Goal: Task Accomplishment & Management: Manage account settings

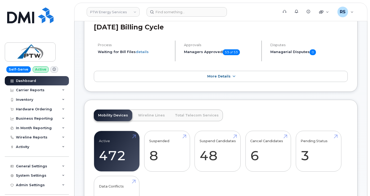
scroll to position [18, 0]
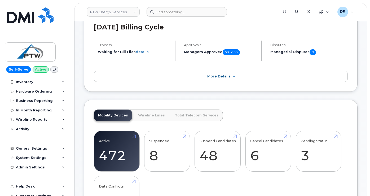
click at [3, 189] on div "Self-Serve Active Dashboard Carrier Reports Monthly Billing Data Daily Data Poo…" at bounding box center [36, 98] width 72 height 196
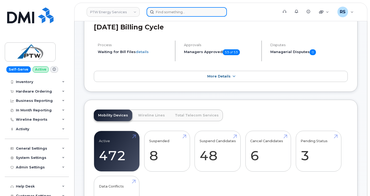
click at [168, 11] on input at bounding box center [186, 12] width 80 height 10
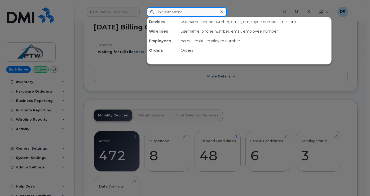
paste input "5065247936"
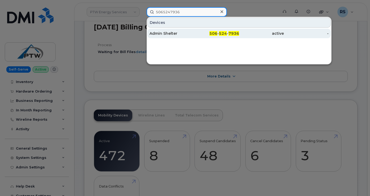
type input "5065247936"
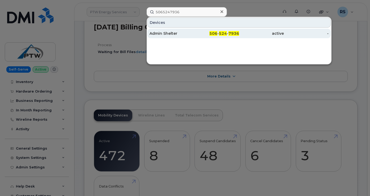
click at [162, 33] on div "Admin Shelter" at bounding box center [171, 33] width 45 height 5
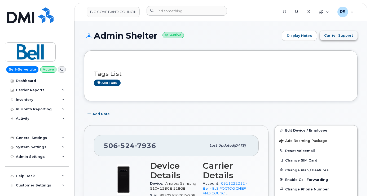
click at [334, 32] on button "Carrier Support" at bounding box center [338, 36] width 38 height 10
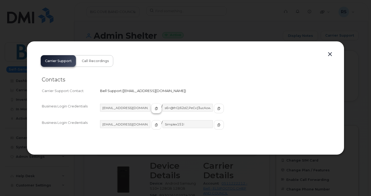
click at [155, 107] on icon "button" at bounding box center [156, 108] width 3 height 3
click at [214, 106] on button "button" at bounding box center [219, 109] width 10 height 10
click at [266, 77] on h2 "Contacts" at bounding box center [186, 79] width 288 height 7
click at [155, 108] on icon "button" at bounding box center [156, 108] width 3 height 3
click at [214, 107] on button "button" at bounding box center [219, 109] width 10 height 10
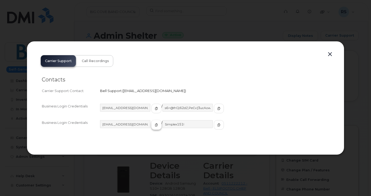
click at [155, 126] on icon "button" at bounding box center [156, 124] width 3 height 3
click at [217, 124] on icon "button" at bounding box center [218, 124] width 3 height 3
click at [331, 54] on button "button" at bounding box center [330, 54] width 8 height 7
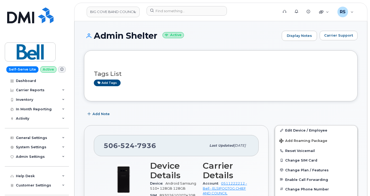
click at [217, 33] on h1 "Admin Shelter Active" at bounding box center [181, 35] width 195 height 9
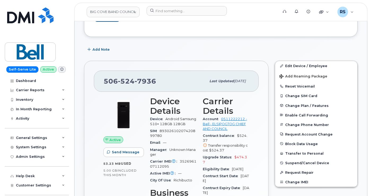
scroll to position [71, 0]
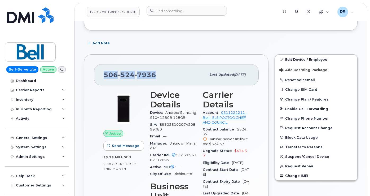
drag, startPoint x: 157, startPoint y: 75, endPoint x: 102, endPoint y: 78, distance: 55.2
click at [102, 78] on div "506 524 7936 Last updated Aug 13, 2025" at bounding box center [176, 74] width 165 height 21
copy span "506 524 7936"
click at [295, 88] on button "Change SIM Card" at bounding box center [316, 89] width 82 height 10
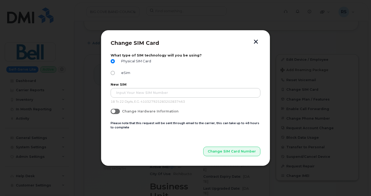
click at [118, 113] on span at bounding box center [115, 111] width 9 height 5
click at [115, 113] on input "Change Hardware Information" at bounding box center [113, 111] width 4 height 4
checkbox input "true"
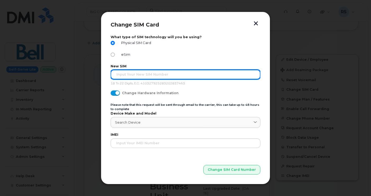
click at [128, 76] on input "text" at bounding box center [186, 75] width 150 height 10
paste input "89302610206415642080"
type input "89302610206415642080"
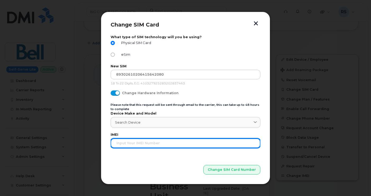
click at [119, 139] on input "text" at bounding box center [186, 143] width 150 height 10
paste input "354206311139906"
type input "354206311139906"
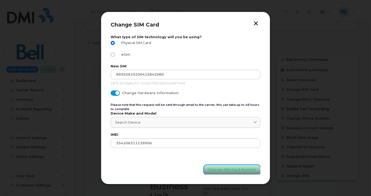
click at [239, 170] on span "Change SIM Card Number" at bounding box center [232, 169] width 48 height 5
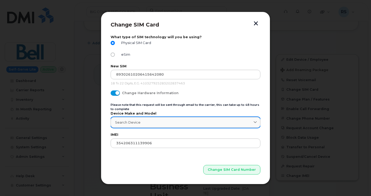
click at [120, 119] on link "Search Device" at bounding box center [186, 122] width 150 height 11
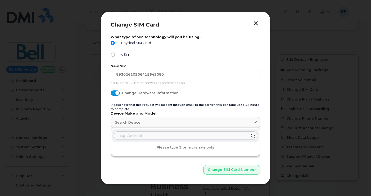
click at [124, 132] on input "text" at bounding box center [185, 135] width 143 height 8
paste input "Samsung Galaxy S23+"
click at [138, 137] on input "Samsung Galaxy S23+" at bounding box center [185, 135] width 143 height 8
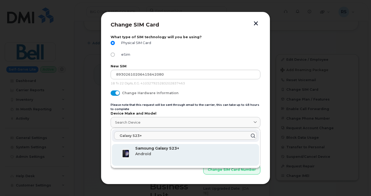
type input "Galaxy S23+"
click at [145, 150] on strong "Samsung Galaxy S23+" at bounding box center [157, 148] width 44 height 5
type input "2915"
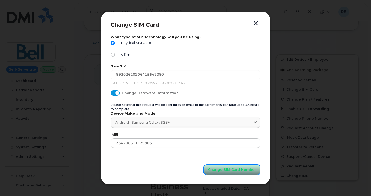
click at [235, 171] on span "Change SIM Card Number" at bounding box center [232, 169] width 48 height 5
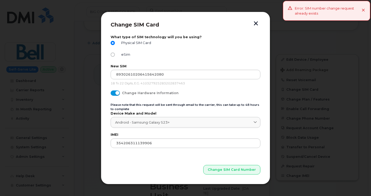
click at [364, 10] on icon at bounding box center [363, 10] width 3 height 3
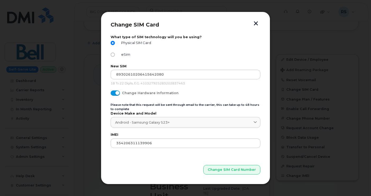
click at [256, 23] on button "button" at bounding box center [256, 24] width 8 height 6
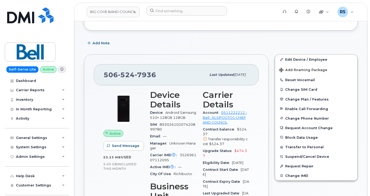
click at [143, 41] on div "Add Note" at bounding box center [220, 43] width 273 height 10
click at [167, 42] on div "Add Note" at bounding box center [220, 43] width 273 height 10
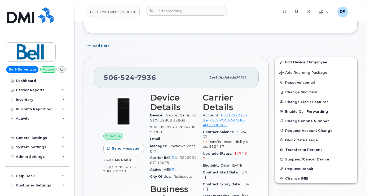
scroll to position [0, 0]
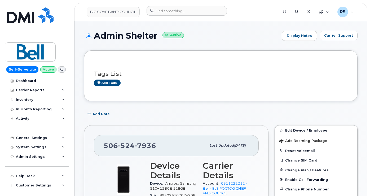
click at [32, 145] on div "System Settings" at bounding box center [31, 147] width 30 height 4
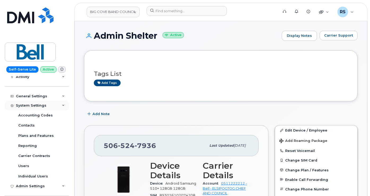
scroll to position [71, 0]
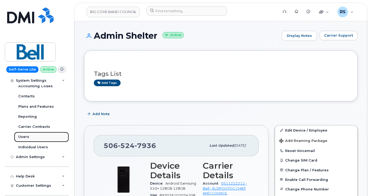
click at [26, 134] on link "Users" at bounding box center [41, 137] width 55 height 10
click at [333, 35] on span "Carrier Support" at bounding box center [338, 35] width 29 height 5
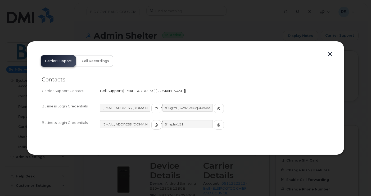
click at [11, 182] on div at bounding box center [185, 98] width 371 height 196
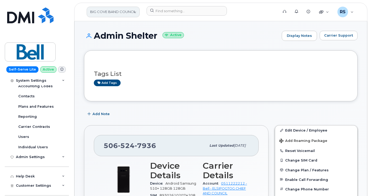
click at [135, 10] on link "BIG COVE BAND COUNCIL" at bounding box center [113, 12] width 53 height 11
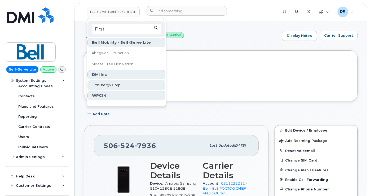
type input "First"
click at [102, 85] on span "FirstEnergy Corp" at bounding box center [106, 84] width 29 height 5
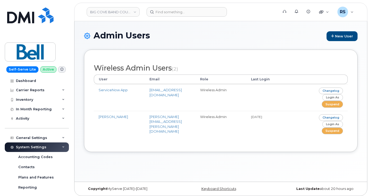
click at [177, 33] on h1 "Admin Users New User" at bounding box center [220, 36] width 273 height 10
click at [240, 34] on h1 "Admin Users New User" at bounding box center [220, 36] width 273 height 10
click at [79, 25] on div "Admin Users New User Wireless Admin Users (2) User Email Role Last Login Servic…" at bounding box center [220, 101] width 292 height 160
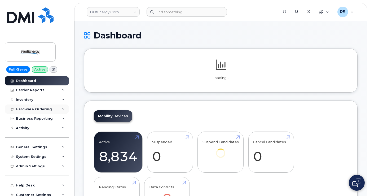
click at [32, 108] on div "Hardware Ordering" at bounding box center [34, 109] width 36 height 4
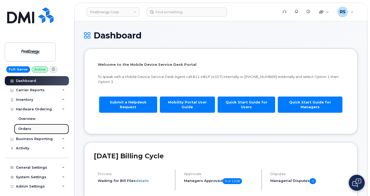
click at [25, 128] on div "Orders" at bounding box center [24, 128] width 13 height 5
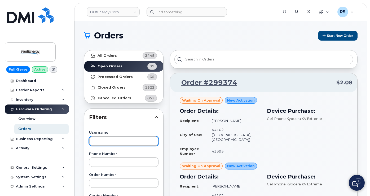
click at [102, 141] on input "text" at bounding box center [123, 141] width 69 height 10
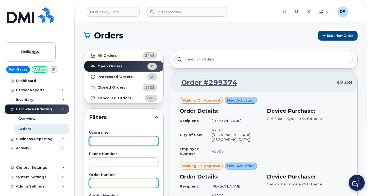
scroll to position [88, 0]
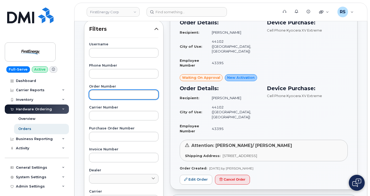
click at [98, 96] on input "text" at bounding box center [123, 95] width 69 height 10
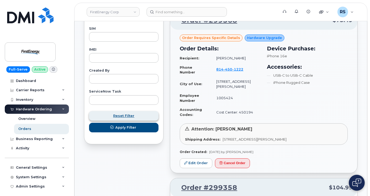
scroll to position [300, 0]
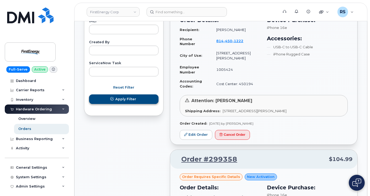
type input "290556"
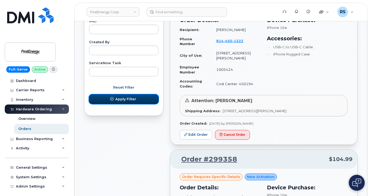
click at [132, 99] on span "Apply Filter" at bounding box center [125, 98] width 21 height 5
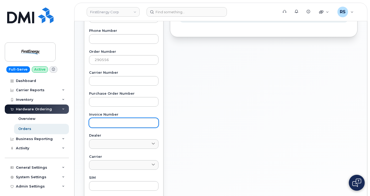
scroll to position [17, 0]
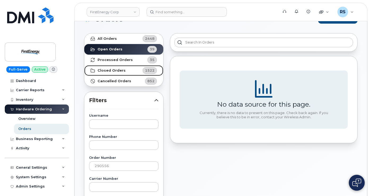
click at [115, 70] on strong "Closed Orders" at bounding box center [111, 70] width 28 height 4
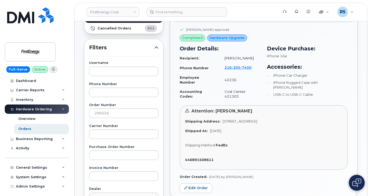
scroll to position [70, 0]
drag, startPoint x: 221, startPoint y: 113, endPoint x: 328, endPoint y: 117, distance: 107.0
click at [328, 117] on div "Attention: Scott A King Shipping Address: 3601 Ridge Rd CLEVELAND OH 44102-5445…" at bounding box center [264, 137] width 168 height 64
copy span "3601 Ridge Rd CLEVELAND OH 44102-5445 UNITED STATES"
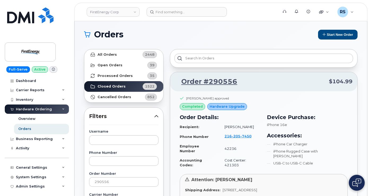
scroll to position [0, 0]
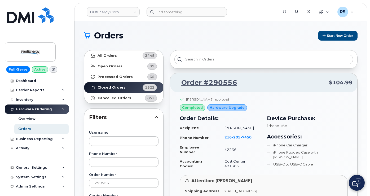
click at [193, 36] on h1 "Orders" at bounding box center [198, 35] width 229 height 8
click at [8, 31] on link at bounding box center [30, 22] width 51 height 30
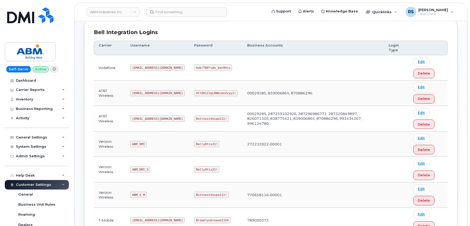
scroll to position [88, 0]
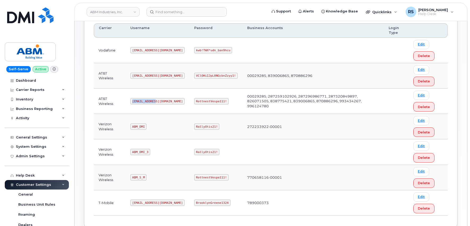
drag, startPoint x: 133, startPoint y: 101, endPoint x: 163, endPoint y: 104, distance: 29.6
click at [163, 104] on td "[EMAIL_ADDRESS][DOMAIN_NAME]" at bounding box center [158, 101] width 64 height 25
copy code "abm@dminc.com"
drag, startPoint x: 177, startPoint y: 101, endPoint x: 206, endPoint y: 101, distance: 28.9
click at [206, 101] on code "RottnestVespa111!" at bounding box center [211, 101] width 34 height 6
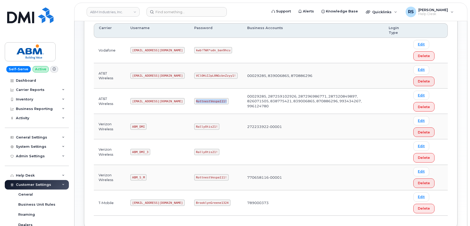
copy code "RottnestVespa111!"
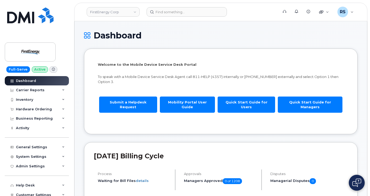
click at [4, 172] on div "Full-Serve Active Dashboard Carrier Reports Monthly Billing Data Daily Data Poo…" at bounding box center [36, 98] width 72 height 196
click at [172, 34] on h1 "Dashboard" at bounding box center [220, 35] width 273 height 9
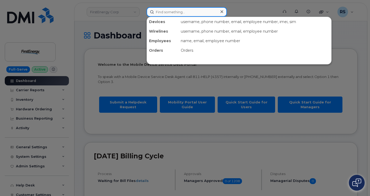
click at [165, 12] on input at bounding box center [186, 12] width 80 height 10
paste input "305.561.9405"
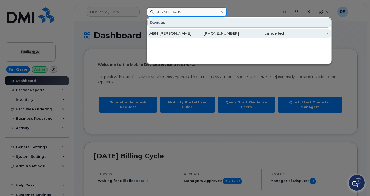
type input "305.561.9405"
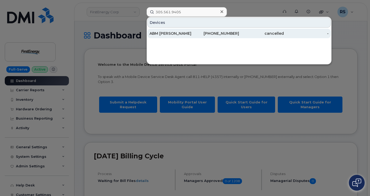
click at [159, 33] on div "ABM [PERSON_NAME]" at bounding box center [171, 33] width 45 height 5
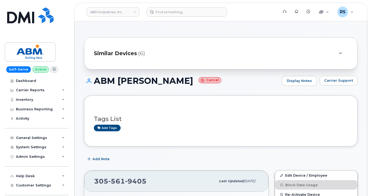
click at [122, 54] on span "Similar Devices" at bounding box center [115, 54] width 43 height 8
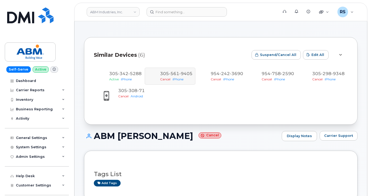
click at [185, 44] on div "Similar Devices (6) Suspend/Cancel All Edit All 305 342 5288 Active iPhone 305 …" at bounding box center [220, 80] width 273 height 87
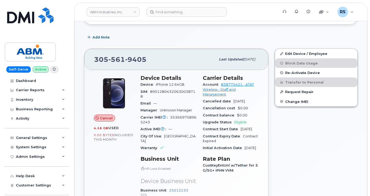
scroll to position [194, 0]
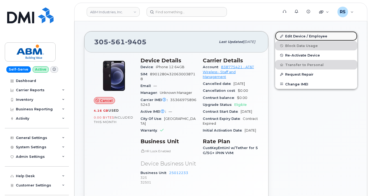
click at [299, 36] on link "Edit Device / Employee" at bounding box center [316, 36] width 82 height 10
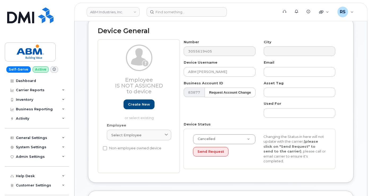
scroll to position [35, 0]
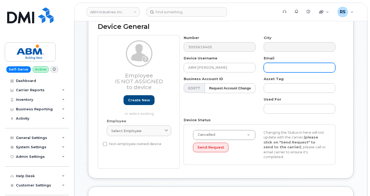
click at [270, 68] on input "text" at bounding box center [300, 68] width 72 height 10
paste input "[PERSON_NAME][EMAIL_ADDRESS][PERSON_NAME][DOMAIN_NAME]"
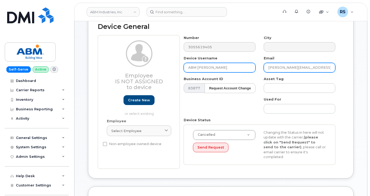
type input "[PERSON_NAME][EMAIL_ADDRESS][PERSON_NAME][DOMAIN_NAME]"
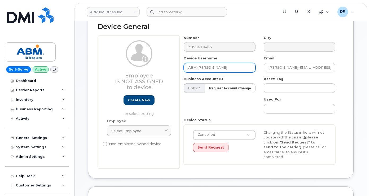
drag, startPoint x: 228, startPoint y: 67, endPoint x: 197, endPoint y: 66, distance: 31.0
click at [197, 66] on input "ABM [PERSON_NAME]" at bounding box center [220, 68] width 72 height 10
paste input "James.Montgomery@abm.com"
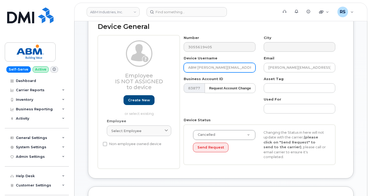
scroll to position [0, 1]
click at [253, 66] on input "ABM James.Montgomery@abm.com" at bounding box center [220, 68] width 72 height 10
click at [210, 68] on input "ABM James.Montgomery" at bounding box center [220, 68] width 72 height 10
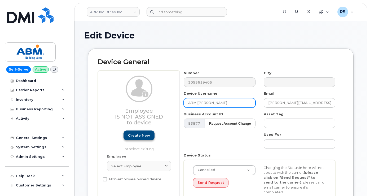
type input "ABM [PERSON_NAME]"
click at [139, 133] on link "Create new" at bounding box center [138, 135] width 31 height 10
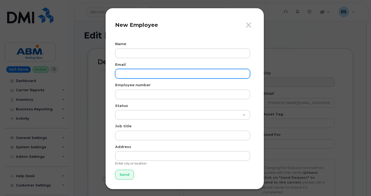
click at [125, 74] on input "email" at bounding box center [182, 74] width 135 height 10
paste input "[PERSON_NAME][EMAIL_ADDRESS][PERSON_NAME][DOMAIN_NAME]"
type input "[PERSON_NAME][EMAIL_ADDRESS][PERSON_NAME][DOMAIN_NAME]"
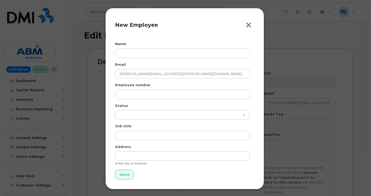
click at [247, 24] on icon "button" at bounding box center [249, 25] width 6 height 8
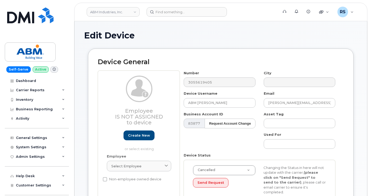
click at [181, 32] on h1 "Edit Device" at bounding box center [220, 35] width 273 height 9
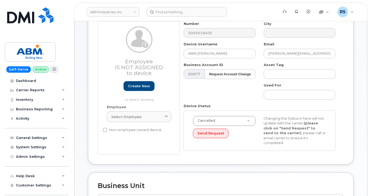
scroll to position [53, 0]
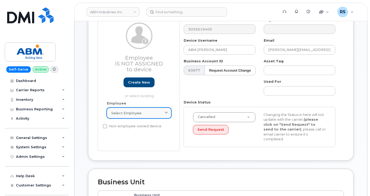
click at [165, 112] on icon at bounding box center [165, 112] width 3 height 3
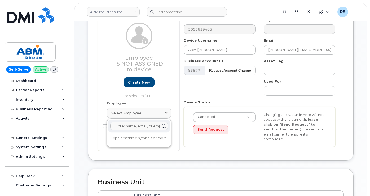
click at [127, 127] on input "text" at bounding box center [138, 126] width 57 height 8
paste input "ames.Montgomery@abm.com"
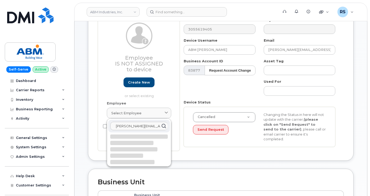
scroll to position [0, 6]
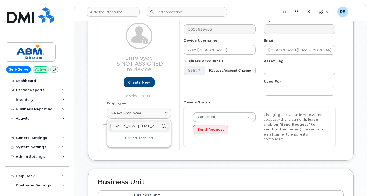
type input "ames.Montgomery@abm.com"
click at [202, 87] on div "Number 3055619405 City Device Username ABM James Montgomery Email James.Montgom…" at bounding box center [260, 83] width 160 height 133
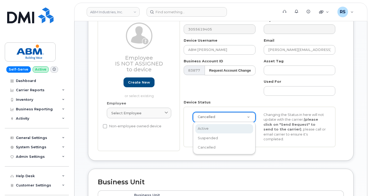
scroll to position [0, 2]
select select "active"
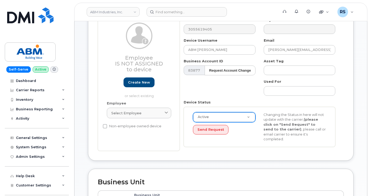
click at [212, 86] on div "Number 3055619405 City Device Username ABM James Montgomery Email James.Montgom…" at bounding box center [260, 83] width 160 height 133
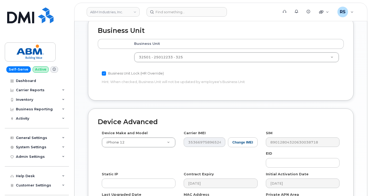
scroll to position [212, 0]
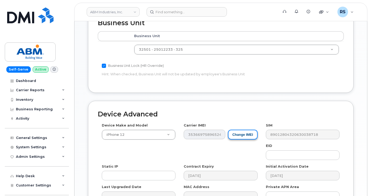
click at [247, 130] on button "Change IMEI" at bounding box center [243, 135] width 30 height 10
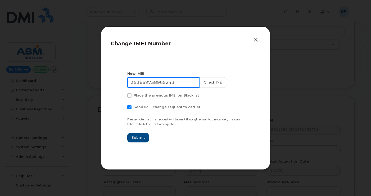
drag, startPoint x: 181, startPoint y: 82, endPoint x: 119, endPoint y: 82, distance: 61.4
click at [119, 82] on section "New IMEI 353669758965243 Check IMEI Place the previous IMEI on Blacklist Send I…" at bounding box center [186, 107] width 150 height 106
paste input "0752446685499"
type input "350752446685499"
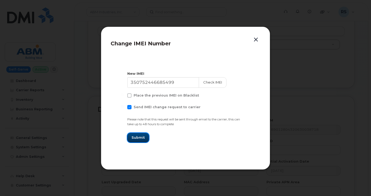
click at [139, 138] on span "Submit" at bounding box center [138, 137] width 13 height 5
type input "350752446685499"
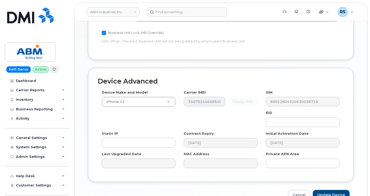
scroll to position [265, 0]
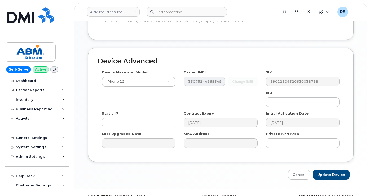
drag, startPoint x: 291, startPoint y: 75, endPoint x: 249, endPoint y: 52, distance: 48.6
click at [249, 52] on div "Device Advanced Device Make and Model iPhone 12 Android TCL 502 Watch Apple Wat…" at bounding box center [220, 105] width 265 height 114
click at [180, 114] on div "Contract Expiry 2024-09-02" at bounding box center [221, 119] width 82 height 17
click at [217, 98] on div "Device Make and Model iPhone 12 Android TCL 502 Watch Apple Watch S9 41mm Andro…" at bounding box center [221, 111] width 246 height 82
click at [1, 188] on div "Self-Serve Active Dashboard Carrier Reports Monthly Billing Data Daily Data Poo…" at bounding box center [36, 98] width 72 height 196
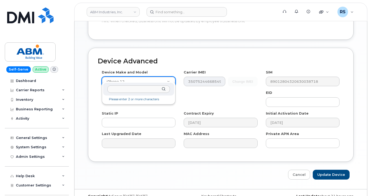
click at [116, 87] on input "text" at bounding box center [138, 89] width 63 height 8
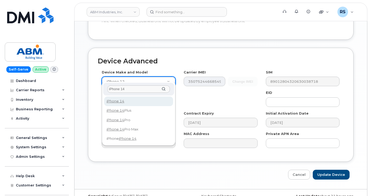
type input "iPhone 14"
select select "2778"
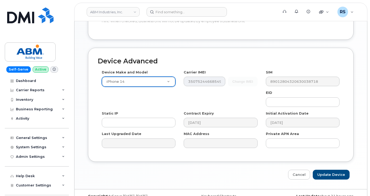
click at [169, 91] on div "Device Make and Model iPhone 14 Android TCL 502 Watch Apple Watch S9 41mm Andro…" at bounding box center [221, 111] width 246 height 82
click at [245, 90] on div "Device Make and Model iPhone 14 Android TCL 502 Watch Apple Watch S9 41mm Andro…" at bounding box center [221, 111] width 246 height 82
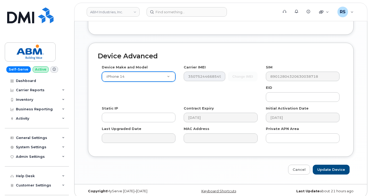
click at [241, 89] on div "Device Make and Model iPhone 14 Android TCL 502 Watch Apple Watch S9 41mm Andro…" at bounding box center [221, 106] width 246 height 82
click at [328, 165] on input "Update Device" at bounding box center [331, 169] width 37 height 10
type input "Saving..."
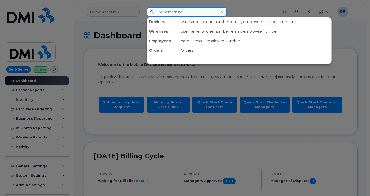
click at [161, 13] on input at bounding box center [186, 12] width 80 height 10
paste input "ames.Montgomery@abm.com"
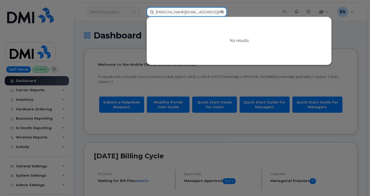
type input "ames.Montgomery@abm.com"
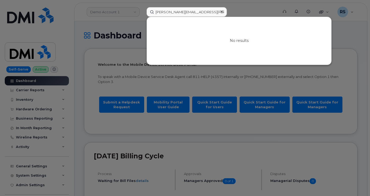
click at [222, 11] on icon at bounding box center [221, 11] width 3 height 3
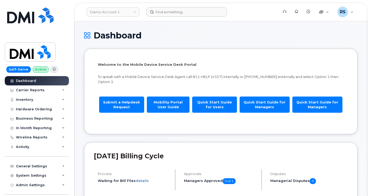
click at [158, 34] on h1 "Dashboard" at bounding box center [220, 35] width 273 height 9
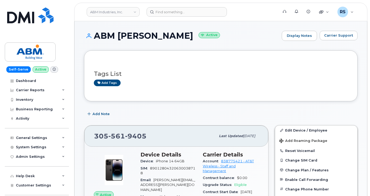
click at [229, 117] on div "Add Note" at bounding box center [220, 114] width 273 height 10
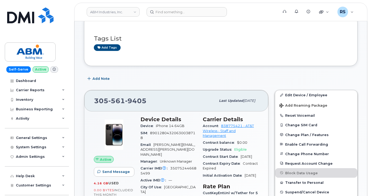
scroll to position [71, 0]
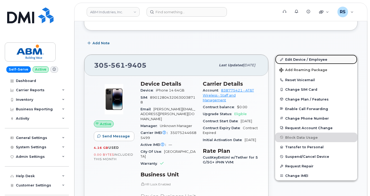
click at [304, 58] on link "Edit Device / Employee" at bounding box center [316, 60] width 82 height 10
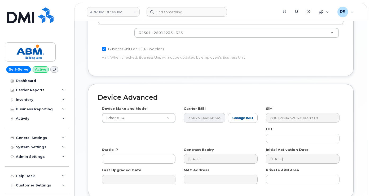
scroll to position [247, 0]
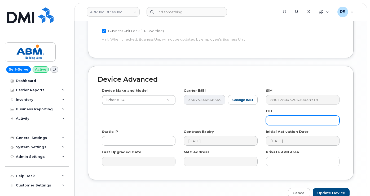
click at [274, 116] on input "text" at bounding box center [303, 120] width 74 height 10
paste input "89012807331940415857"
type input "89012807331940415857"
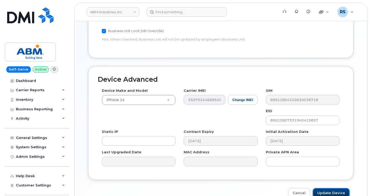
click at [328, 188] on input "Update Device" at bounding box center [331, 193] width 37 height 10
type input "Saving..."
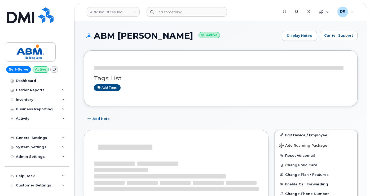
click at [250, 32] on h1 "ABM [PERSON_NAME] Active" at bounding box center [181, 35] width 195 height 9
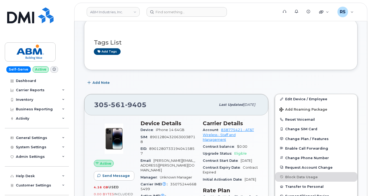
scroll to position [35, 0]
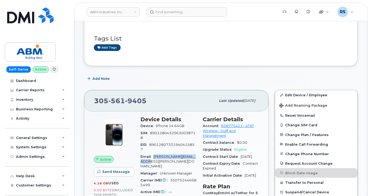
drag, startPoint x: 155, startPoint y: 157, endPoint x: 158, endPoint y: 163, distance: 7.1
click at [158, 163] on div "Email [PERSON_NAME][EMAIL_ADDRESS][PERSON_NAME][DOMAIN_NAME]" at bounding box center [168, 161] width 56 height 17
copy span "[PERSON_NAME][EMAIL_ADDRESS][PERSON_NAME][DOMAIN_NAME]"
drag, startPoint x: 2, startPoint y: 190, endPoint x: 4, endPoint y: 182, distance: 7.3
click at [2, 190] on div "Self-Serve Active Dashboard Carrier Reports Monthly Billing Data Daily Data Poo…" at bounding box center [36, 98] width 72 height 196
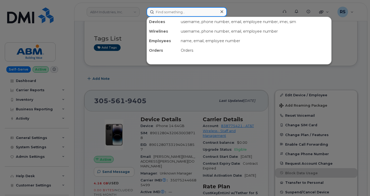
click at [157, 12] on input at bounding box center [186, 12] width 80 height 10
paste input "160221"
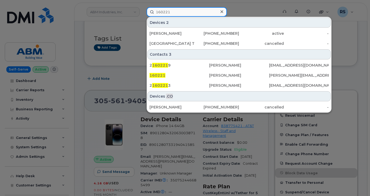
drag, startPoint x: 176, startPoint y: 11, endPoint x: 146, endPoint y: 9, distance: 30.0
click at [145, 9] on div "160221 Devices 2 [PERSON_NAME] [PHONE_NUMBER] active - [GEOGRAPHIC_DATA] Transi…" at bounding box center [210, 12] width 137 height 10
paste input "[PHONE_NUMBER]"
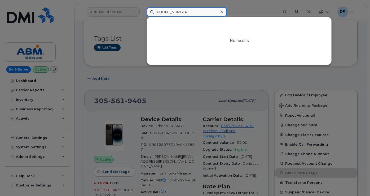
drag, startPoint x: 203, startPoint y: 13, endPoint x: 143, endPoint y: 11, distance: 60.2
click at [143, 10] on div "[PHONE_NUMBER] No results" at bounding box center [210, 12] width 137 height 10
paste input "[PERSON_NAME]"
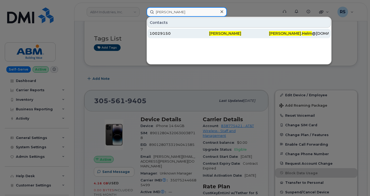
type input "Doug Helm"
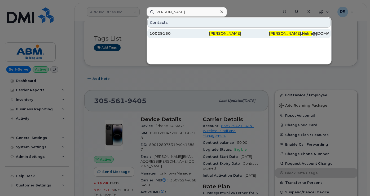
click at [158, 33] on div "10029150" at bounding box center [179, 33] width 60 height 5
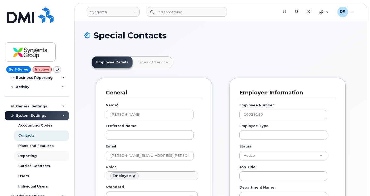
scroll to position [31, 0]
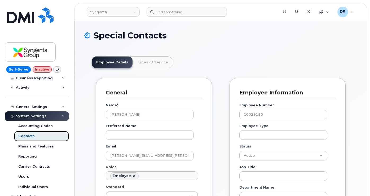
click at [25, 134] on div "Contacts" at bounding box center [26, 135] width 16 height 5
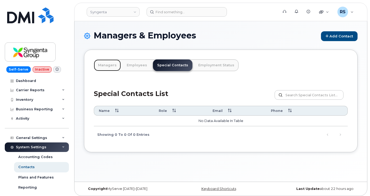
click at [105, 65] on link "Managers" at bounding box center [107, 65] width 27 height 12
click at [243, 38] on h1 "Managers & Employees Add Contact" at bounding box center [220, 36] width 273 height 10
click at [253, 39] on h1 "Managers & Employees Add Contact" at bounding box center [220, 36] width 273 height 10
click at [2, 189] on div "Self-Serve Inactive Dashboard Carrier Reports Monthly Billing Data Daily Data P…" at bounding box center [36, 98] width 72 height 196
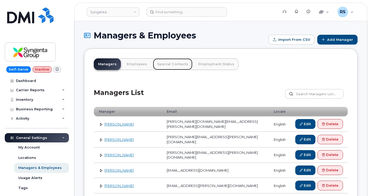
click at [165, 63] on link "Special Contacts" at bounding box center [172, 64] width 39 height 12
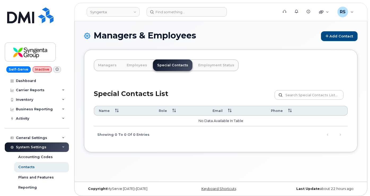
click at [271, 62] on div "Managers Employees Special Contacts Employment Status Special Contacts List Cus…" at bounding box center [220, 101] width 273 height 102
click at [269, 66] on div "Managers Employees Special Contacts Employment Status Special Contacts List Cus…" at bounding box center [220, 101] width 273 height 102
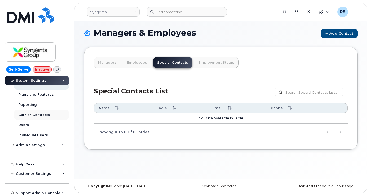
scroll to position [84, 0]
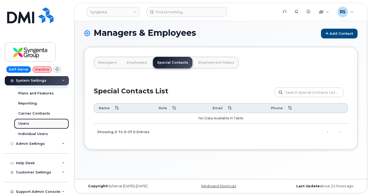
click at [22, 123] on div "Users" at bounding box center [23, 123] width 11 height 5
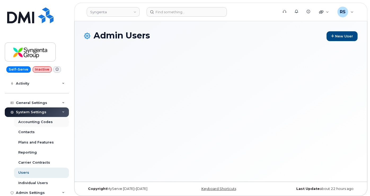
scroll to position [35, 0]
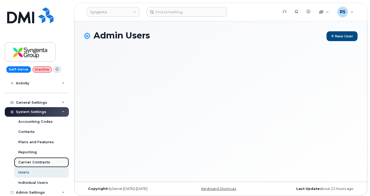
click at [38, 161] on div "Carrier Contracts" at bounding box center [34, 162] width 32 height 5
click at [144, 151] on div "Admin Users New User" at bounding box center [220, 101] width 292 height 160
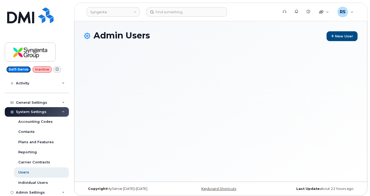
click at [14, 69] on span "Self-Serve" at bounding box center [18, 69] width 24 height 6
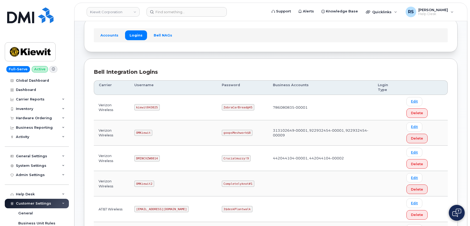
scroll to position [35, 0]
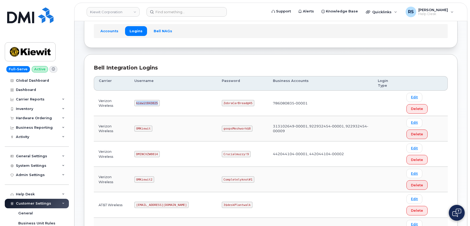
drag, startPoint x: 138, startPoint y: 93, endPoint x: 164, endPoint y: 95, distance: 25.5
click at [164, 95] on td "kiewit043025" at bounding box center [173, 103] width 87 height 25
copy code "kiewit043025"
drag, startPoint x: 203, startPoint y: 92, endPoint x: 231, endPoint y: 94, distance: 27.4
click at [231, 100] on code "ZebraCarBread@45" at bounding box center [238, 103] width 33 height 6
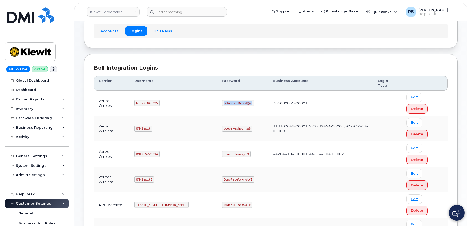
copy code "ZebraCarBread@45"
